Goal: Transaction & Acquisition: Purchase product/service

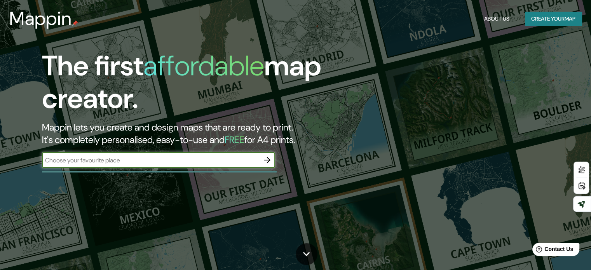
click at [191, 161] on input "text" at bounding box center [151, 160] width 218 height 9
type input "[GEOGRAPHIC_DATA]"
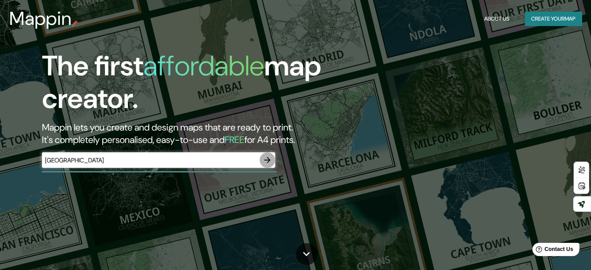
click at [266, 157] on icon "button" at bounding box center [267, 160] width 9 height 9
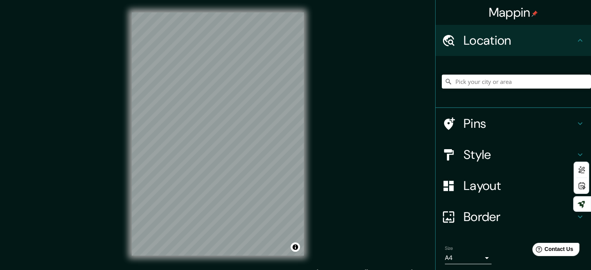
click at [336, 122] on div "Mappin Location Pins Style Layout Border Choose a border. Hint : you can make l…" at bounding box center [295, 140] width 591 height 281
click at [468, 86] on input "Pick your city or area" at bounding box center [516, 82] width 149 height 14
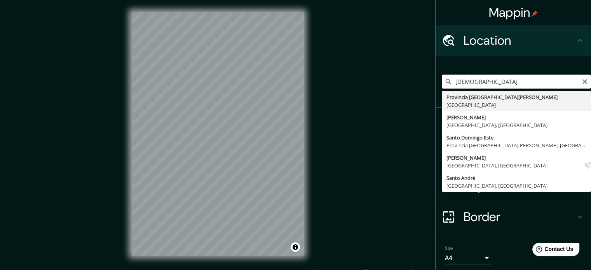
type input "Provincia [GEOGRAPHIC_DATA][PERSON_NAME], [GEOGRAPHIC_DATA]"
click at [474, 97] on div "Provincia [GEOGRAPHIC_DATA][PERSON_NAME], [GEOGRAPHIC_DATA] Provincia [GEOGRAPH…" at bounding box center [516, 81] width 149 height 39
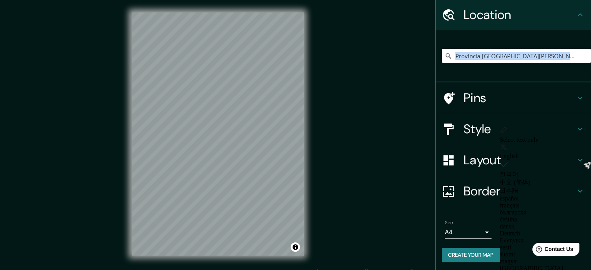
scroll to position [26, 0]
